Goal: Task Accomplishment & Management: Manage account settings

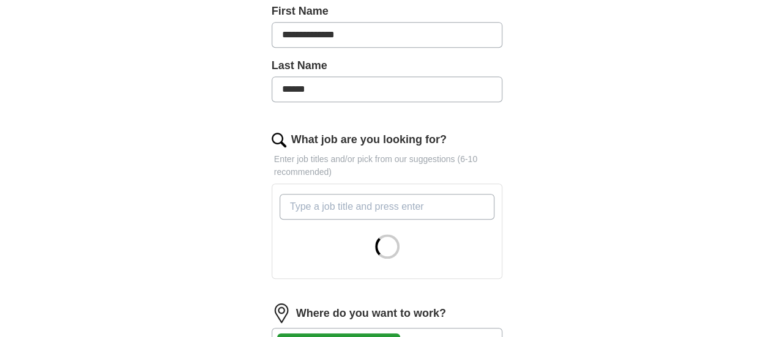
scroll to position [295, 0]
click at [343, 193] on input "What job are you looking for?" at bounding box center [387, 206] width 215 height 26
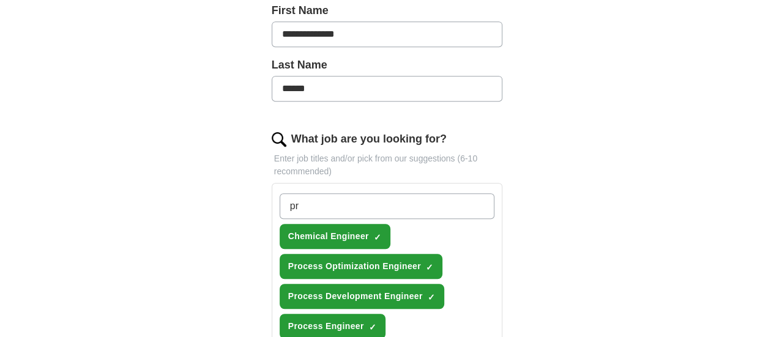
type input "p"
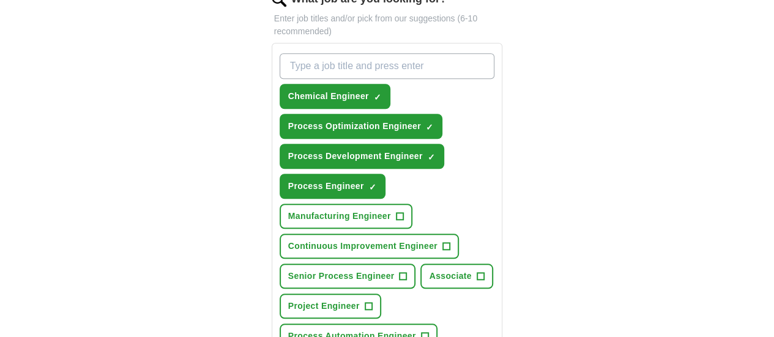
scroll to position [436, 0]
click at [391, 209] on span "Manufacturing Engineer" at bounding box center [339, 215] width 103 height 13
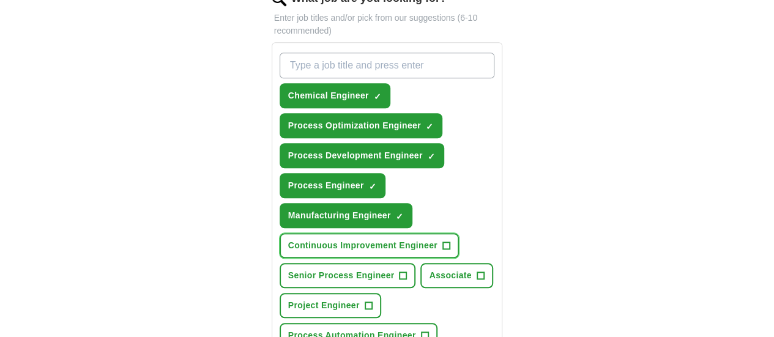
click at [385, 233] on button "Continuous Improvement Engineer +" at bounding box center [369, 245] width 179 height 25
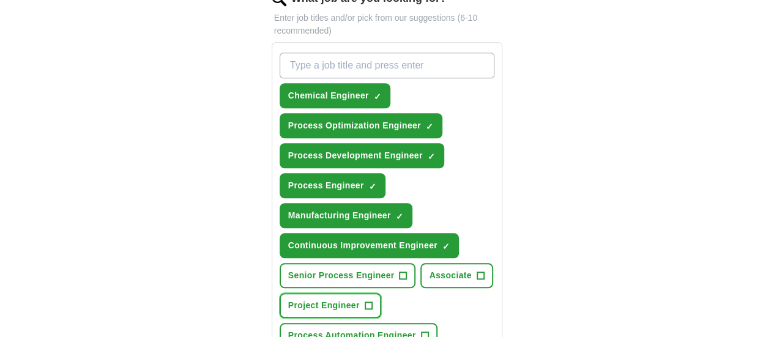
click at [332, 293] on button "Project Engineer +" at bounding box center [331, 305] width 102 height 25
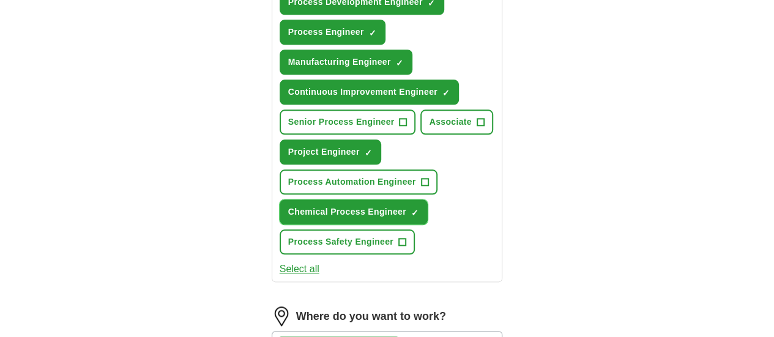
scroll to position [591, 0]
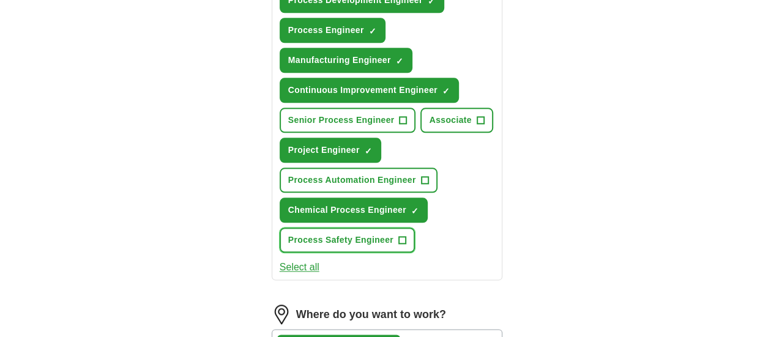
click at [339, 228] on button "Process Safety Engineer +" at bounding box center [347, 240] width 135 height 25
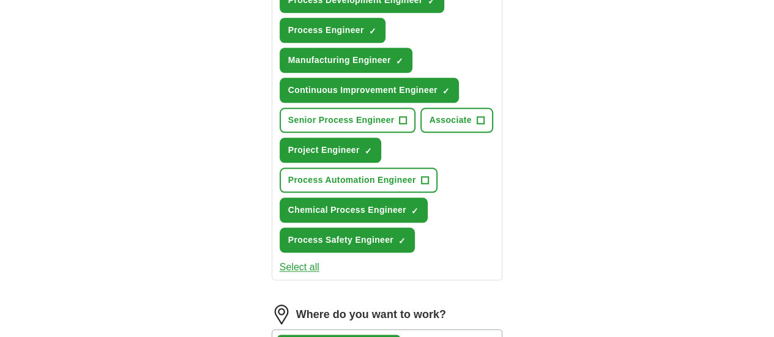
click at [280, 260] on button "Select all" at bounding box center [300, 267] width 40 height 15
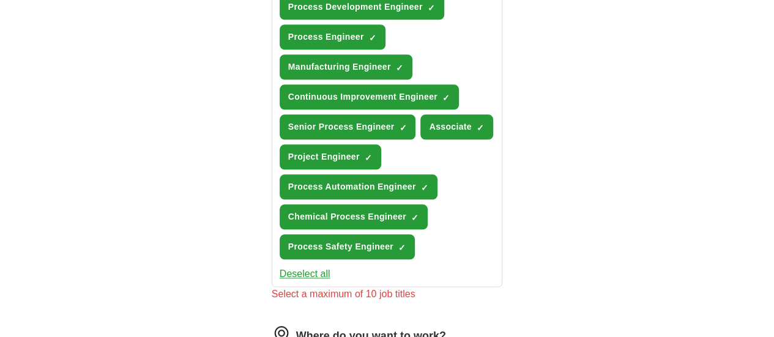
scroll to position [584, 0]
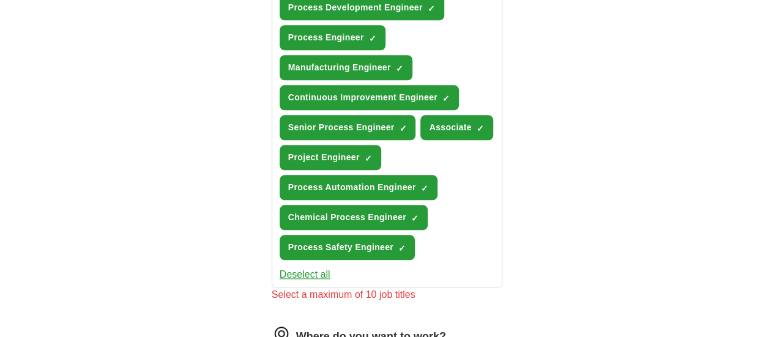
click at [280, 267] on button "Deselect all" at bounding box center [305, 274] width 51 height 15
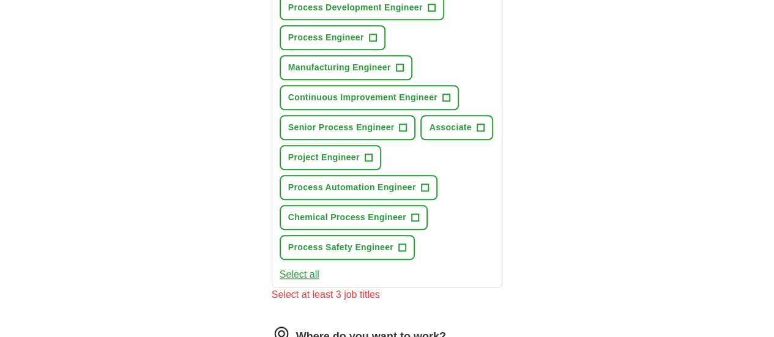
click at [280, 267] on button "Select all" at bounding box center [300, 274] width 40 height 15
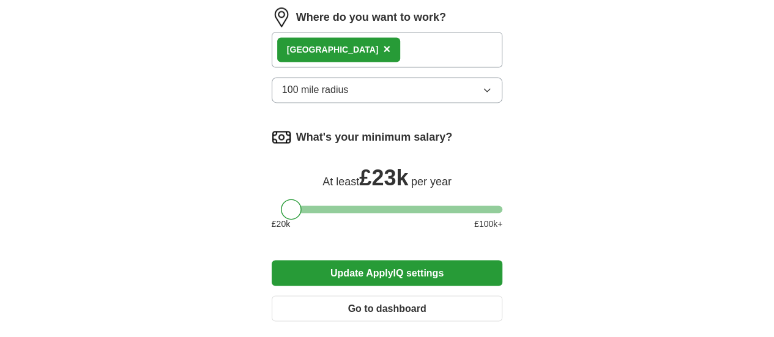
scroll to position [905, 0]
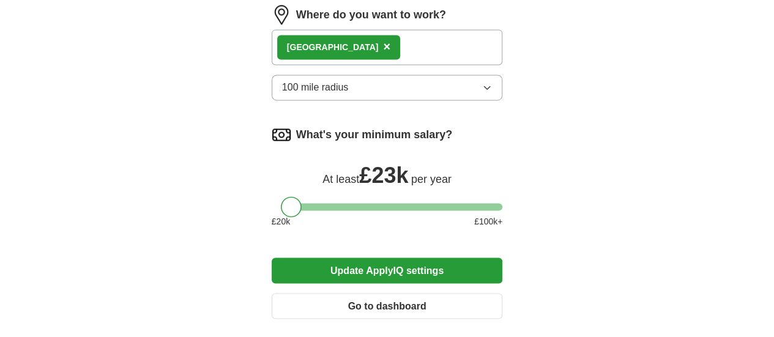
click at [321, 258] on button "Update ApplyIQ settings" at bounding box center [387, 271] width 231 height 26
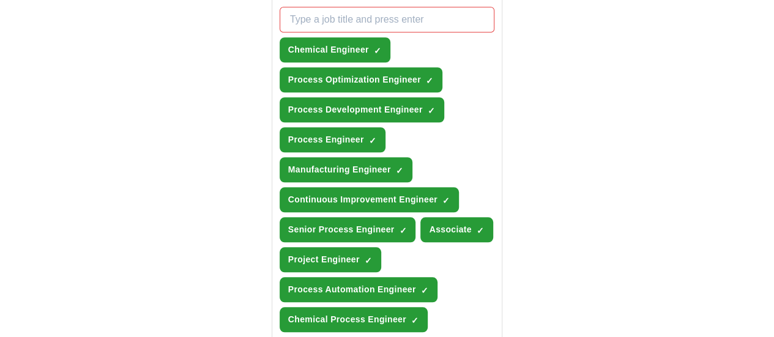
scroll to position [481, 0]
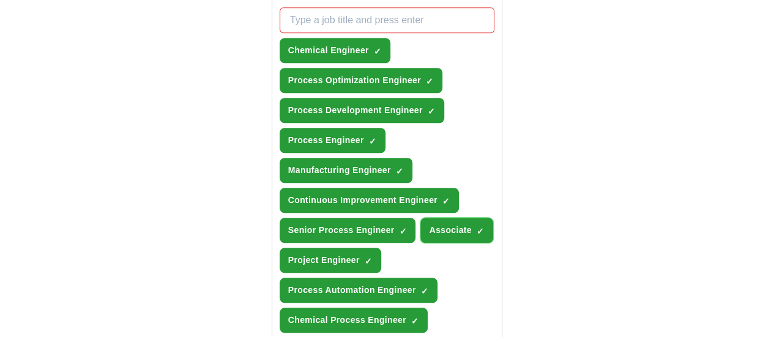
click at [429, 224] on span "Associate" at bounding box center [450, 230] width 42 height 13
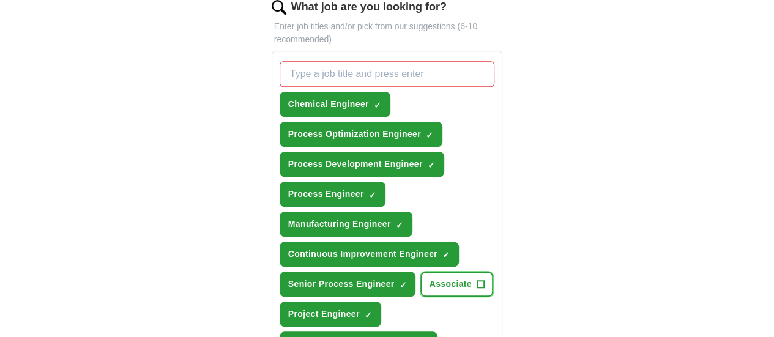
scroll to position [443, 0]
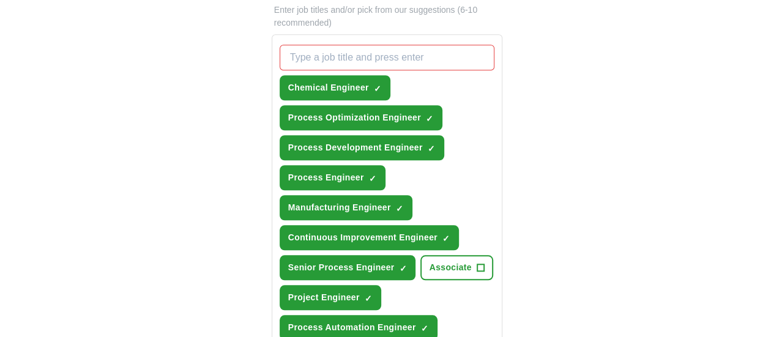
click at [314, 261] on span "Senior Process Engineer" at bounding box center [341, 267] width 106 height 13
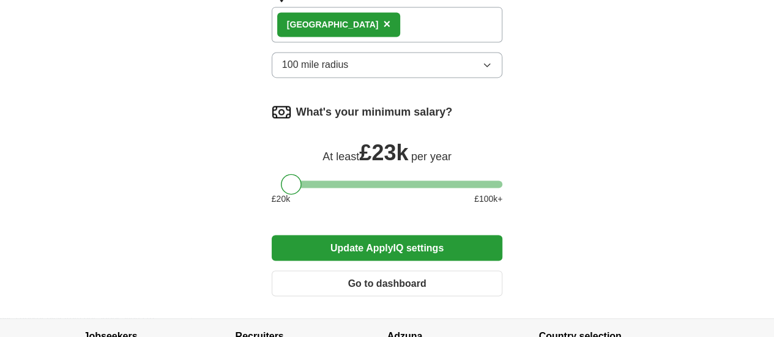
scroll to position [916, 0]
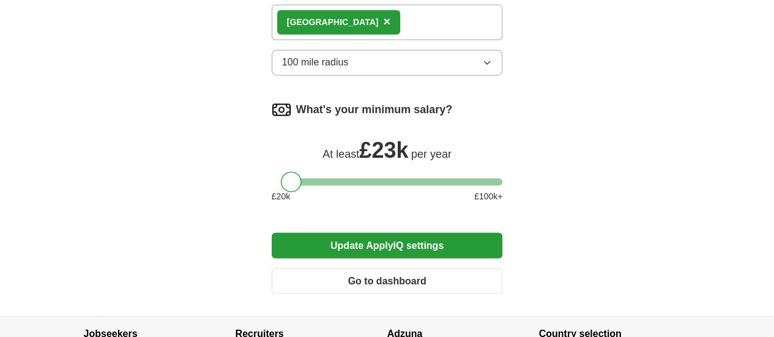
click at [378, 232] on button "Update ApplyIQ settings" at bounding box center [387, 245] width 231 height 26
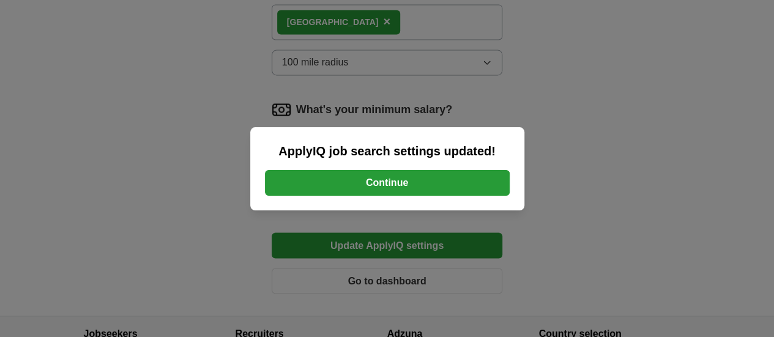
click at [391, 191] on button "Continue" at bounding box center [387, 183] width 245 height 26
